Goal: Information Seeking & Learning: Learn about a topic

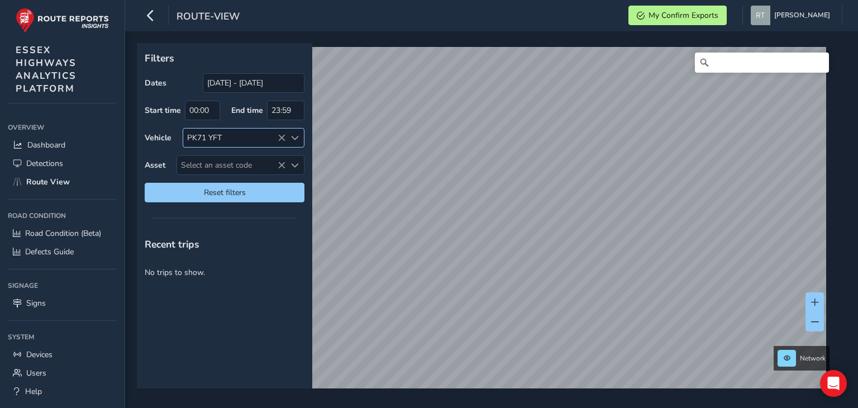
click at [281, 137] on icon at bounding box center [281, 138] width 8 height 8
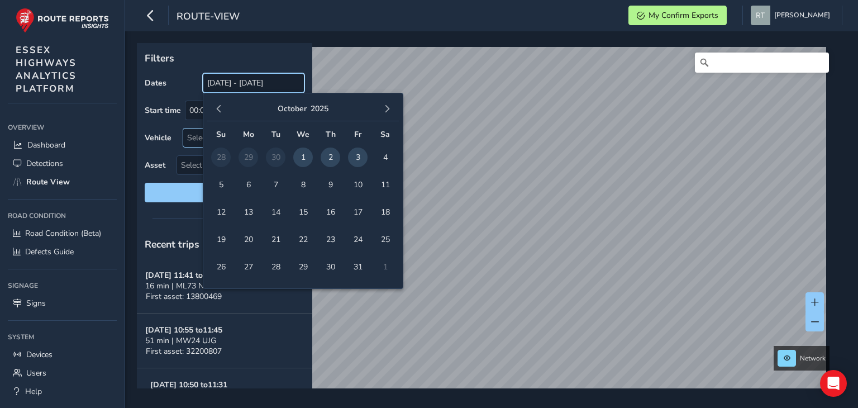
click at [271, 85] on input "[DATE] - [DATE]" at bounding box center [254, 83] width 102 height 20
click at [217, 116] on button "button" at bounding box center [219, 109] width 16 height 16
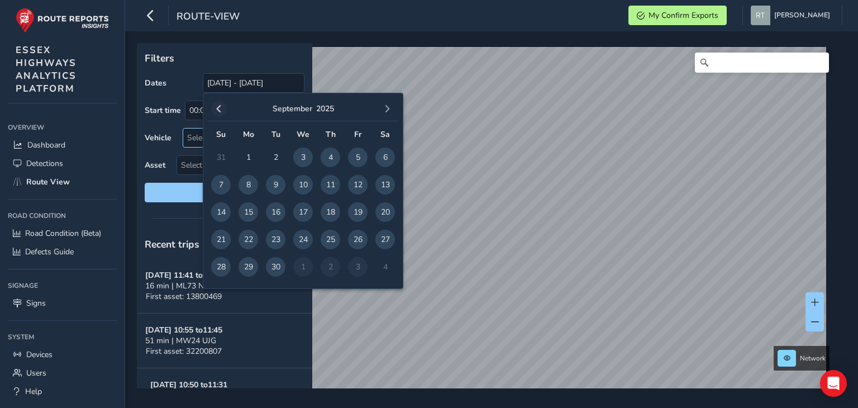
click at [221, 106] on span "button" at bounding box center [219, 109] width 8 height 8
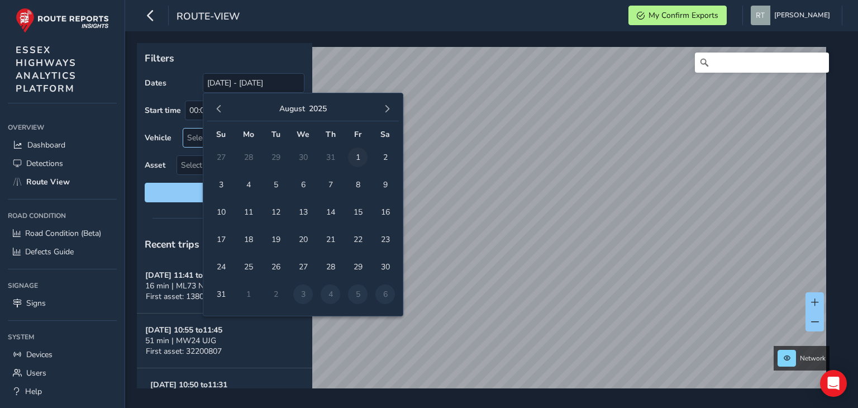
click at [355, 161] on span "1" at bounding box center [358, 157] width 20 height 20
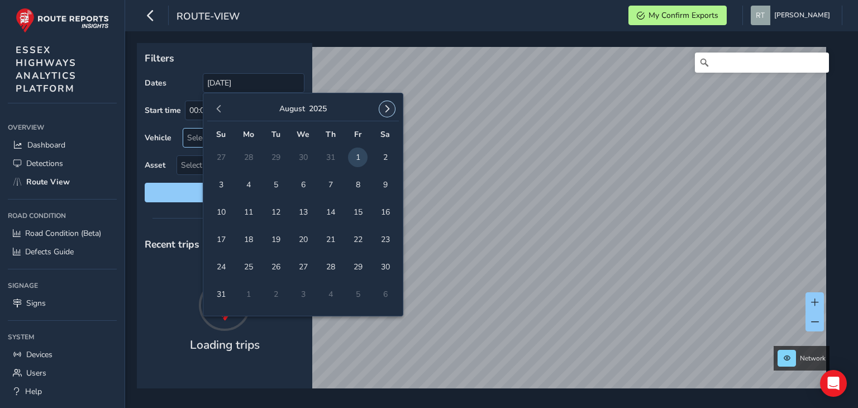
click at [386, 107] on span "button" at bounding box center [387, 109] width 8 height 8
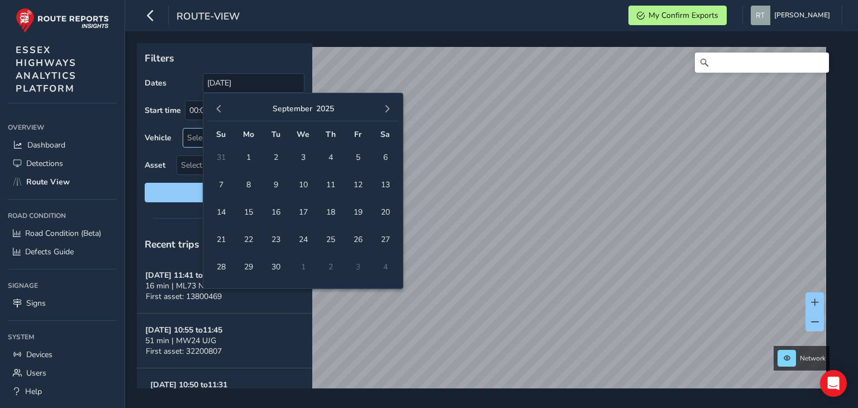
click at [386, 107] on span "button" at bounding box center [387, 109] width 8 height 8
click at [353, 157] on span "3" at bounding box center [358, 157] width 20 height 20
click at [281, 81] on input "[DATE] - [DATE]" at bounding box center [254, 83] width 102 height 20
click at [217, 107] on span "button" at bounding box center [219, 109] width 8 height 8
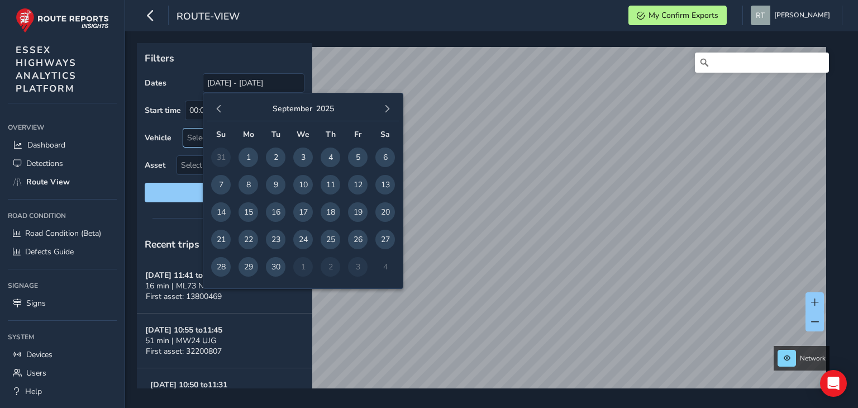
click at [217, 107] on span "button" at bounding box center [219, 109] width 8 height 8
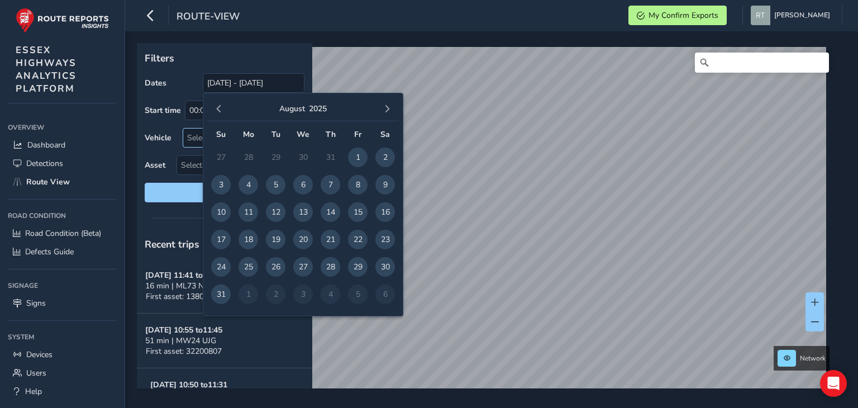
click at [217, 107] on span "button" at bounding box center [219, 109] width 8 height 8
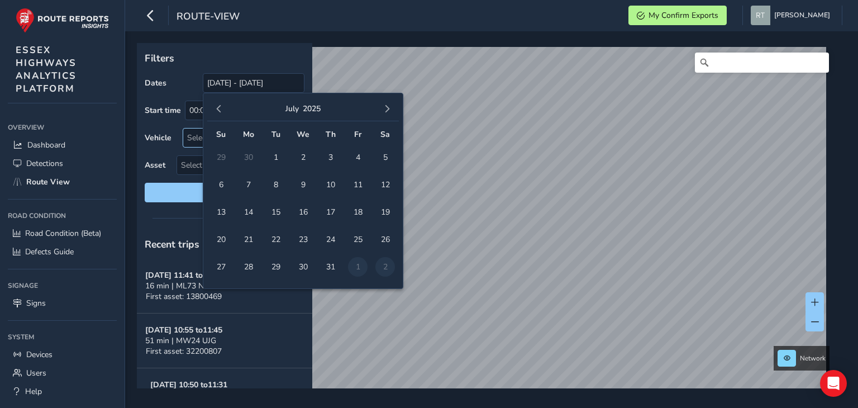
click at [217, 107] on span "button" at bounding box center [219, 109] width 8 height 8
click at [328, 159] on span "1" at bounding box center [330, 157] width 20 height 20
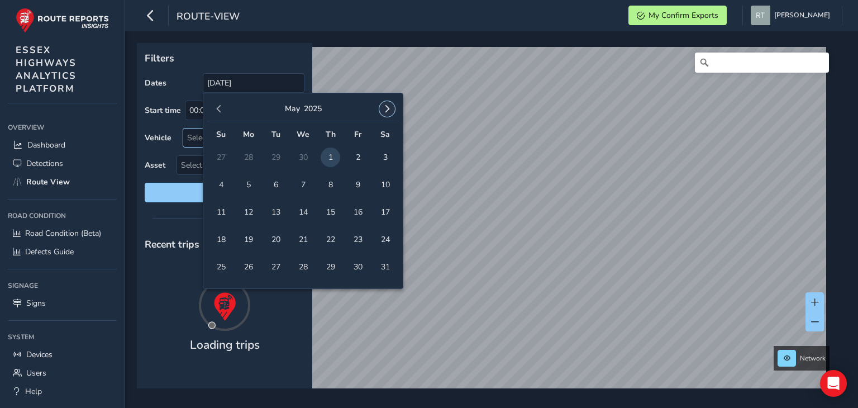
click at [383, 113] on button "button" at bounding box center [387, 109] width 16 height 16
click at [384, 113] on button "button" at bounding box center [387, 109] width 16 height 16
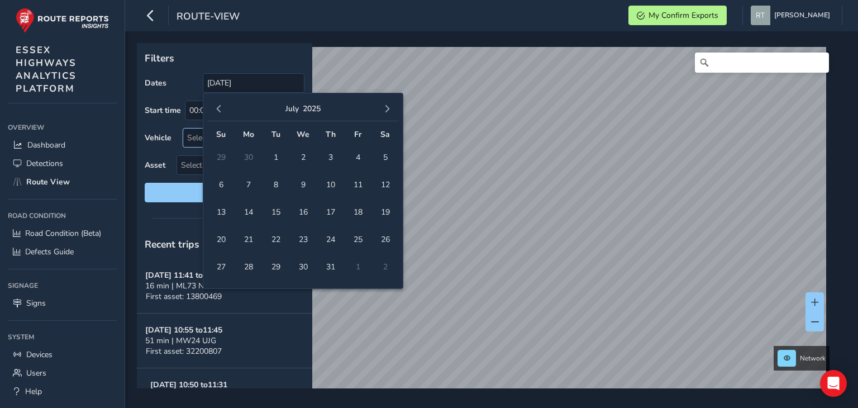
click at [384, 113] on button "button" at bounding box center [387, 109] width 16 height 16
click at [304, 184] on span "8" at bounding box center [303, 185] width 20 height 20
type input "[DATE] - [DATE]"
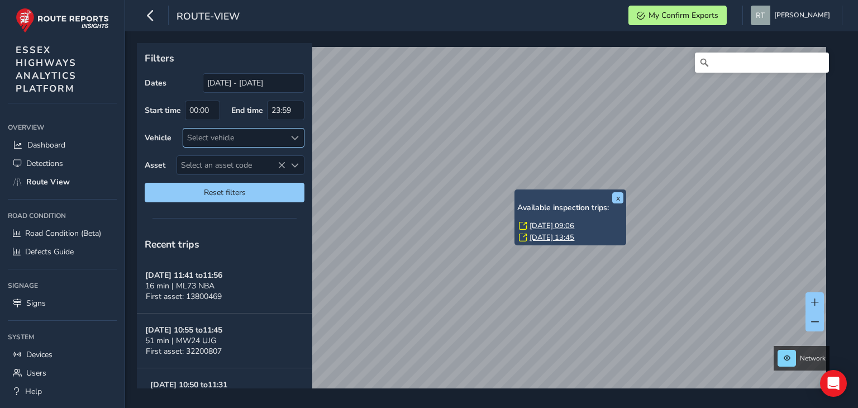
click at [563, 222] on link "[DATE] 09:06" at bounding box center [551, 226] width 45 height 10
